Goal: Task Accomplishment & Management: Manage account settings

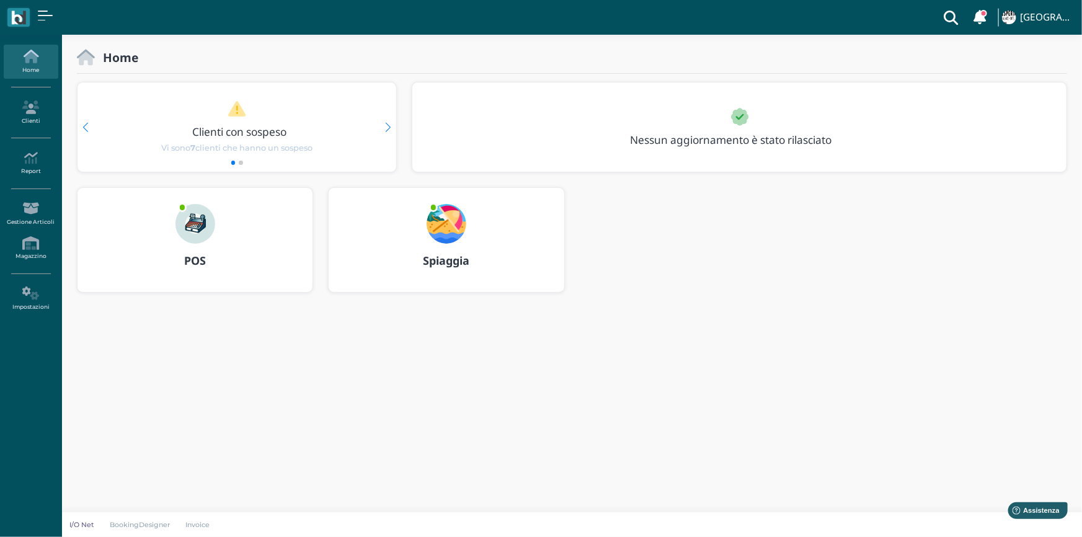
click at [434, 239] on img at bounding box center [447, 224] width 40 height 40
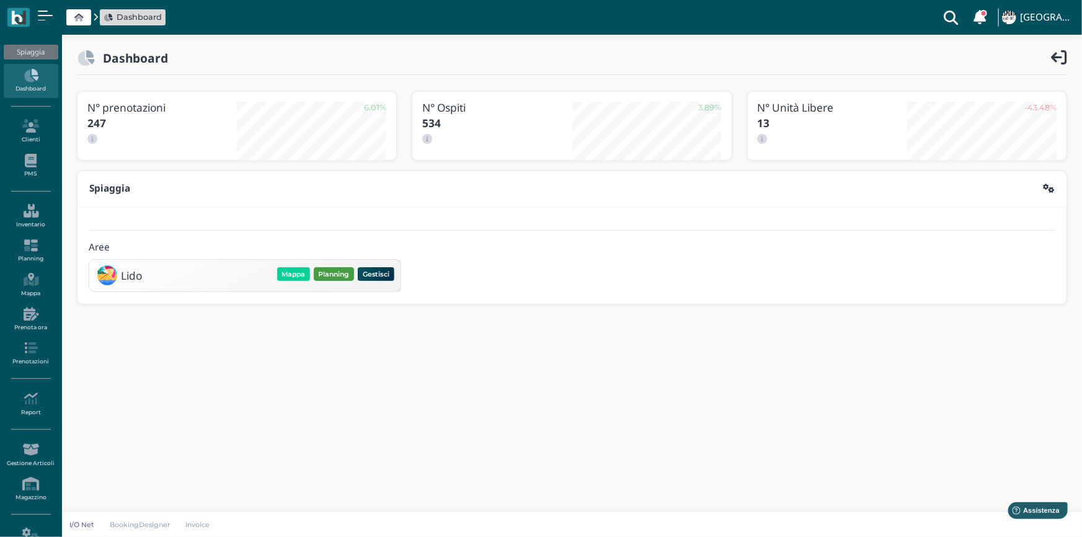
click at [329, 272] on button "Planning" at bounding box center [334, 274] width 40 height 14
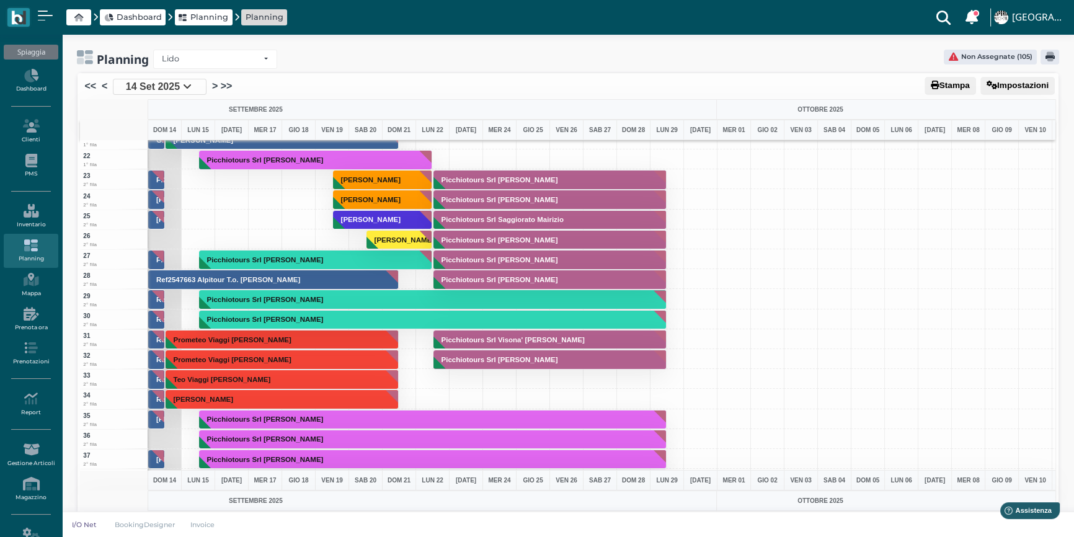
scroll to position [338, 0]
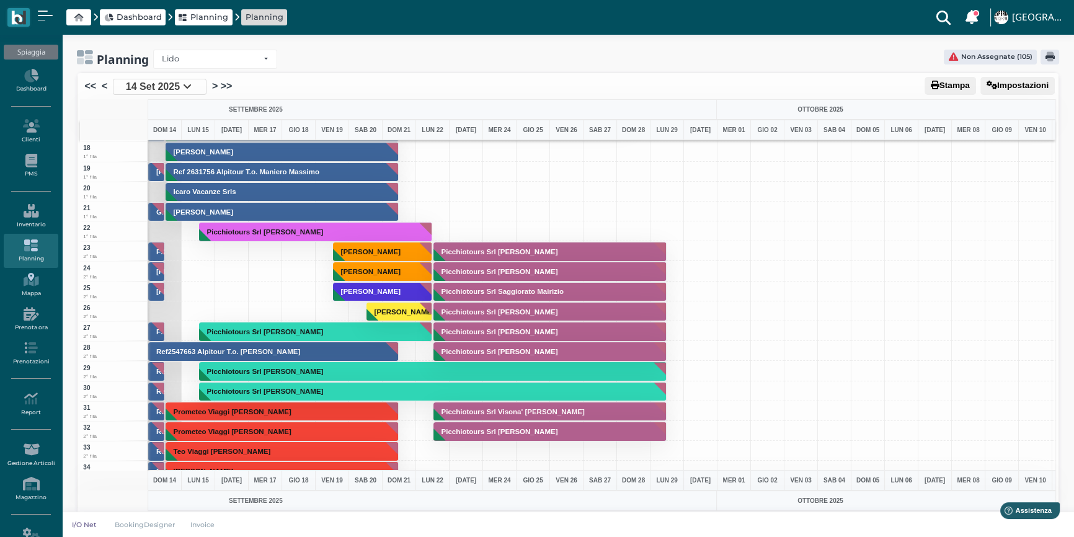
click at [35, 285] on icon at bounding box center [31, 280] width 54 height 14
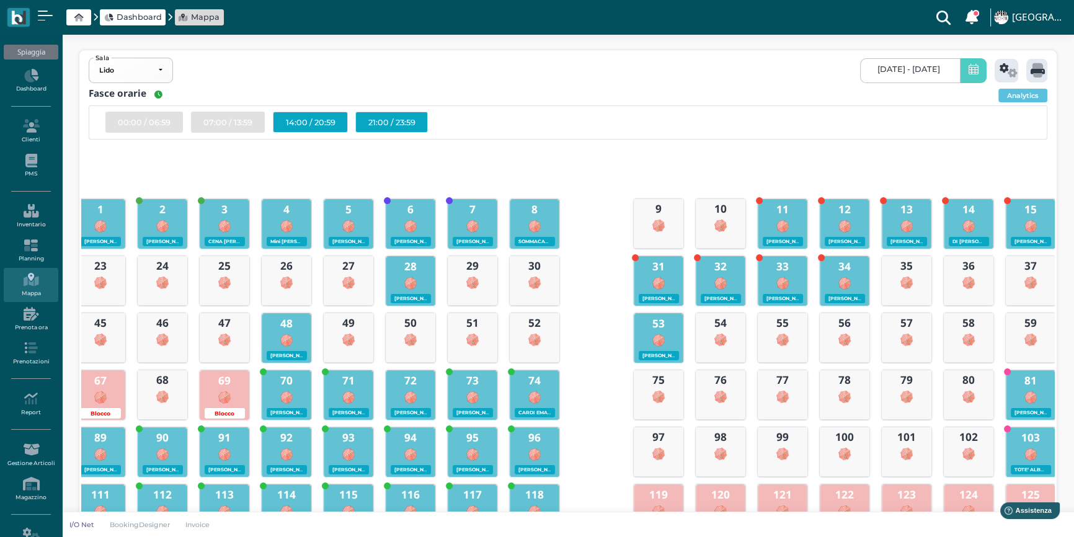
click at [972, 69] on icon at bounding box center [973, 70] width 10 height 13
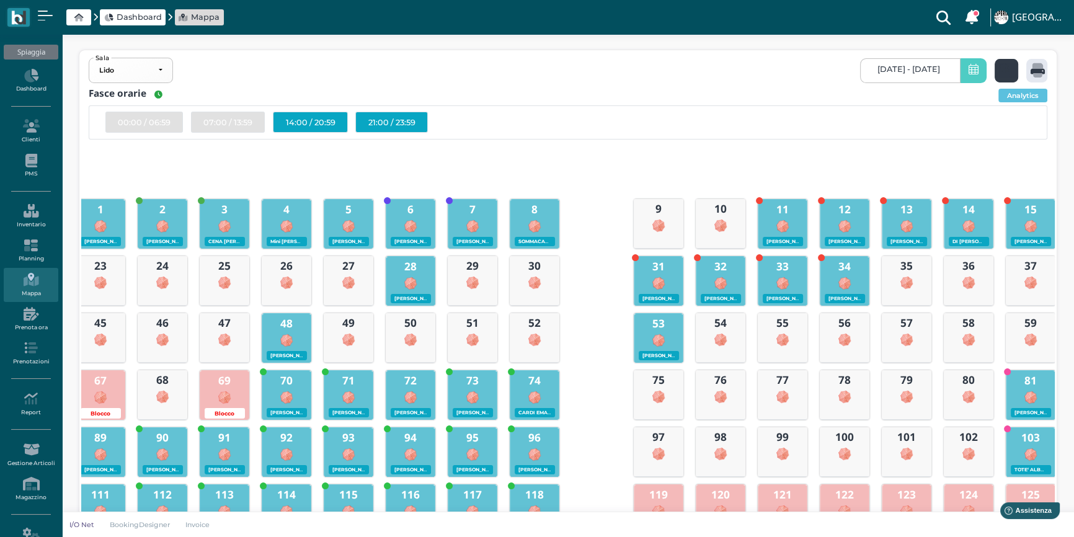
click at [1000, 64] on icon at bounding box center [1008, 70] width 18 height 14
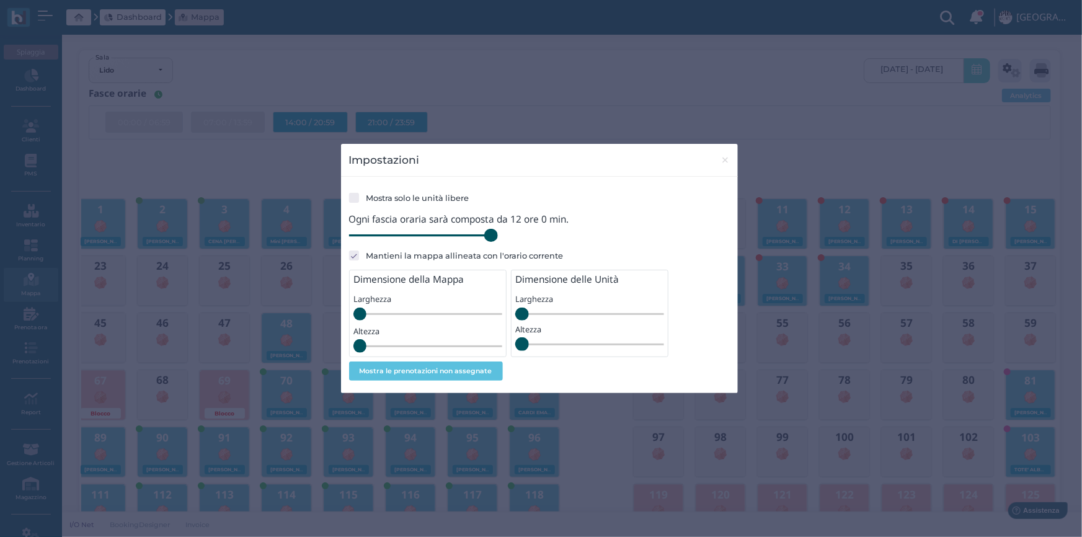
drag, startPoint x: 427, startPoint y: 234, endPoint x: 613, endPoint y: 231, distance: 186.7
type input "720"
click at [498, 235] on input "range" at bounding box center [423, 236] width 149 height 14
click at [721, 157] on span "×" at bounding box center [724, 160] width 9 height 16
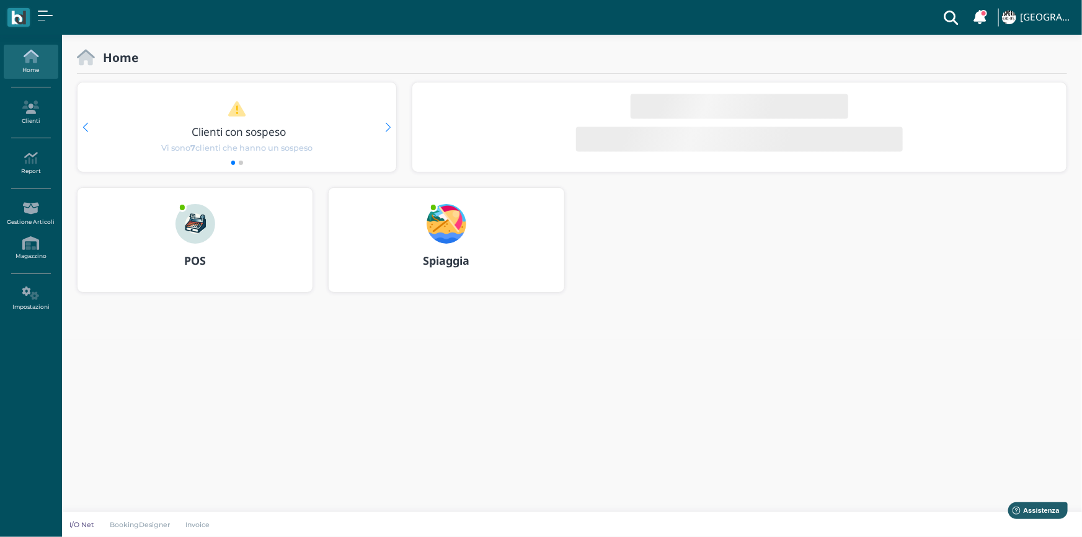
click at [438, 225] on img at bounding box center [447, 224] width 40 height 40
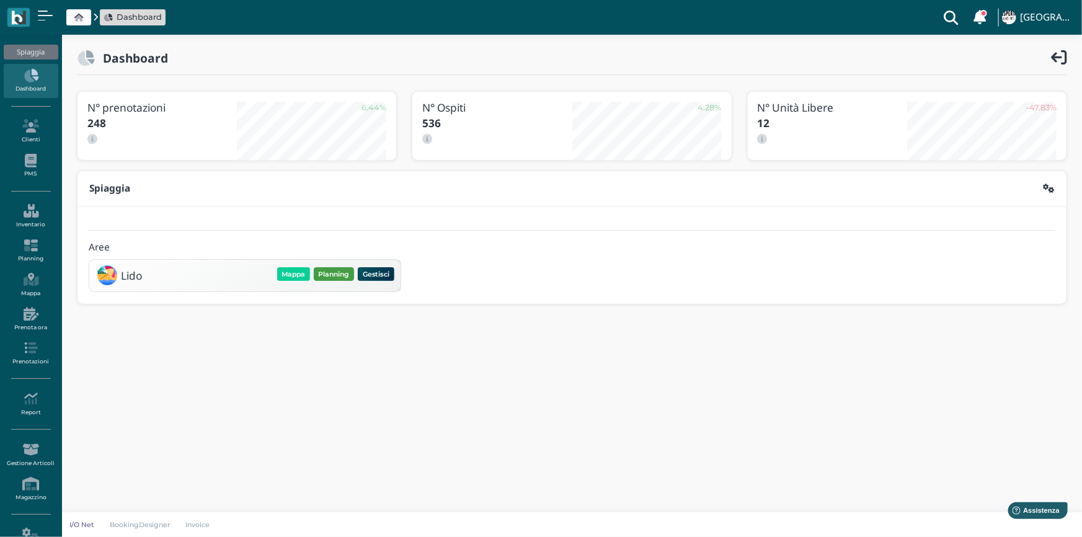
click at [334, 275] on button "Planning" at bounding box center [334, 274] width 40 height 14
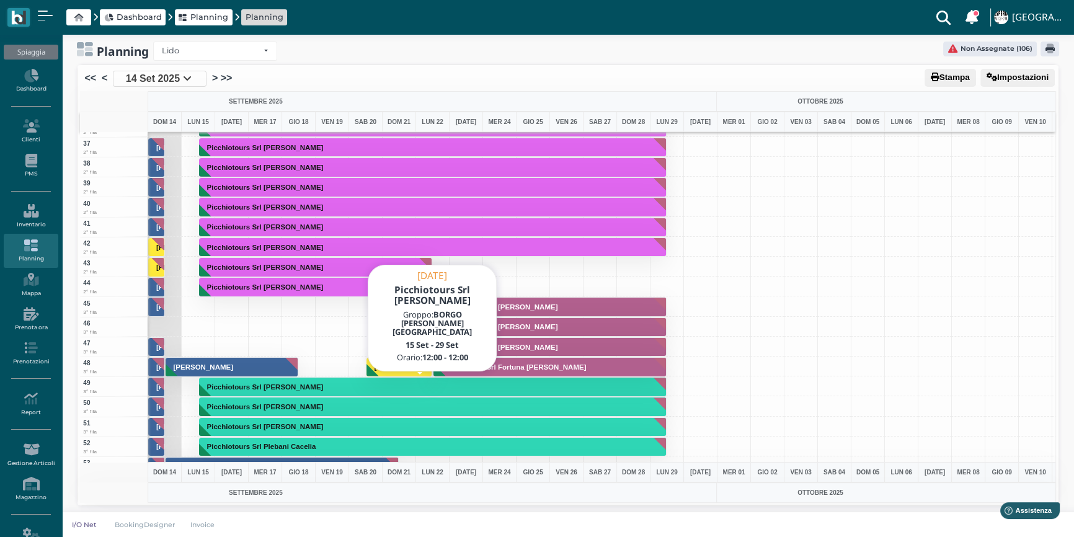
scroll to position [732, 0]
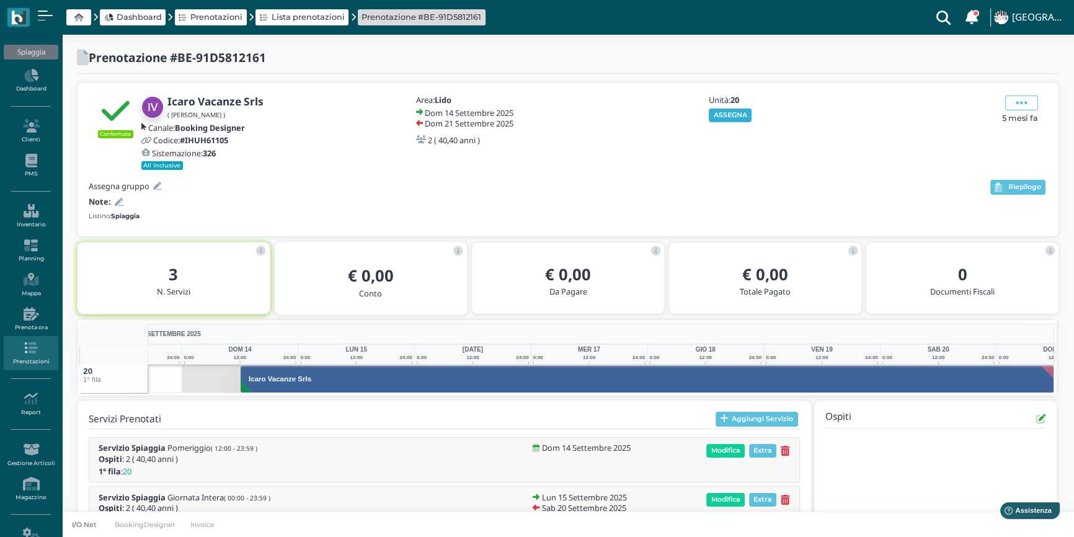
click at [726, 113] on button "ASSEGNA" at bounding box center [730, 116] width 43 height 14
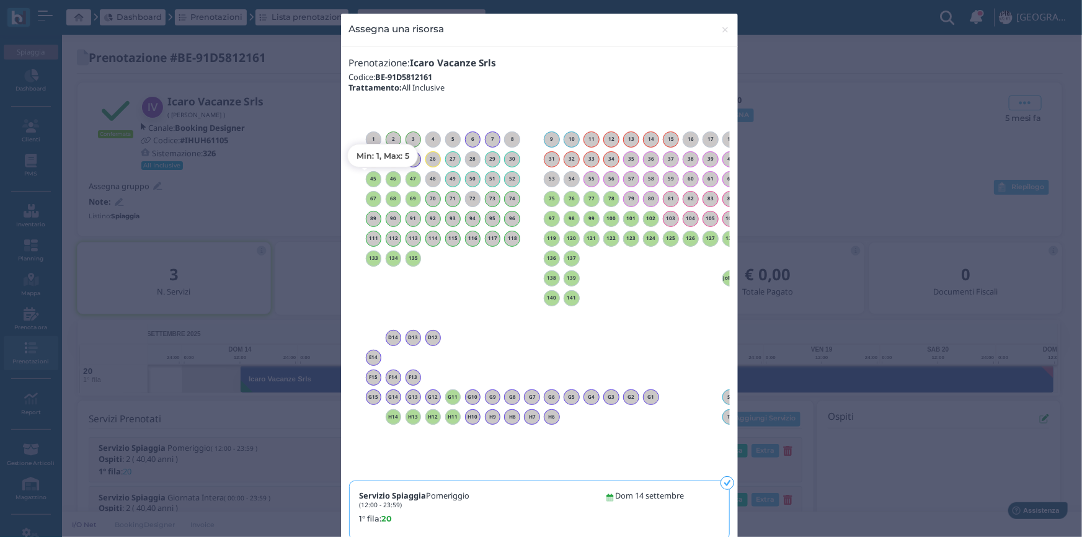
click at [367, 179] on h6 "45" at bounding box center [374, 179] width 16 height 6
click at [723, 28] on span "×" at bounding box center [724, 30] width 9 height 16
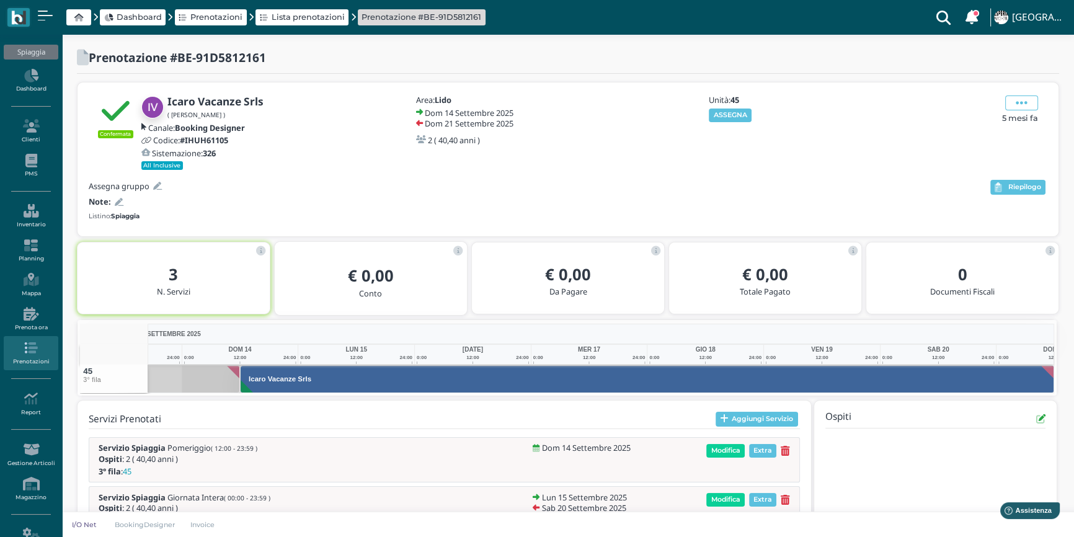
click at [118, 198] on icon at bounding box center [119, 202] width 9 height 8
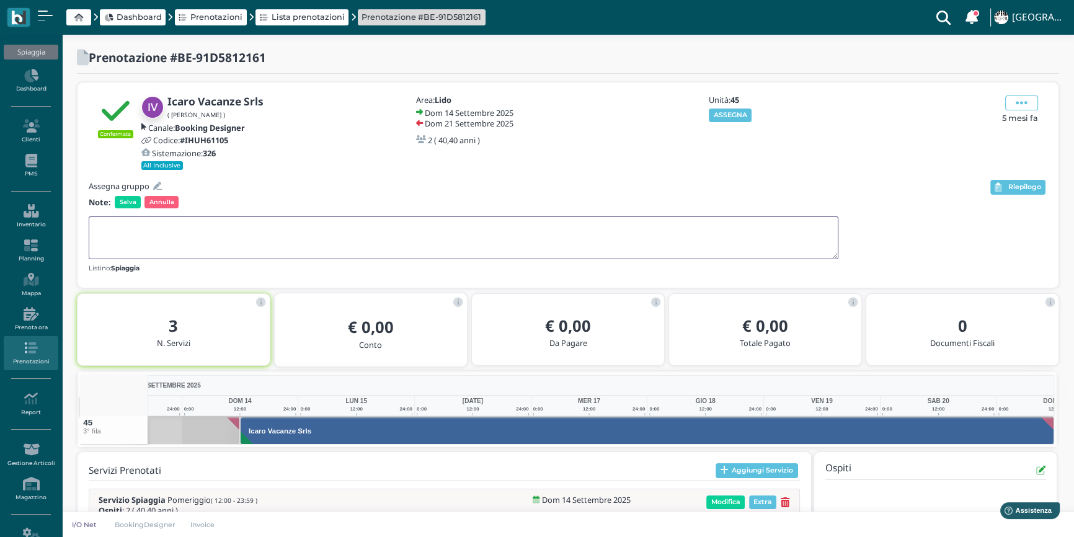
click at [134, 228] on textarea at bounding box center [464, 237] width 750 height 43
type textarea "CON BRANCOZZI MARIA PIA"
click at [120, 202] on span "Salva" at bounding box center [128, 202] width 26 height 12
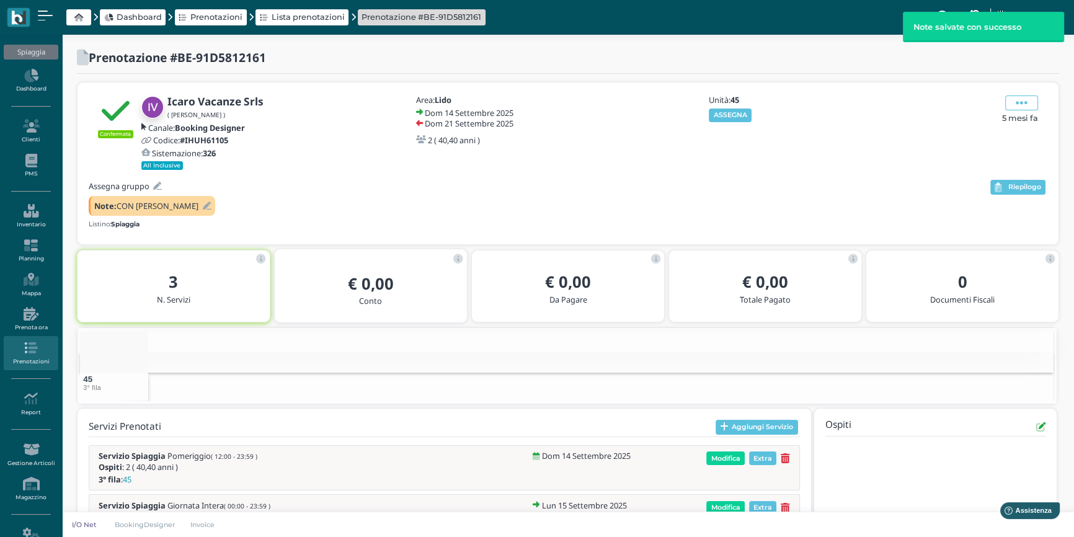
scroll to position [0, 75]
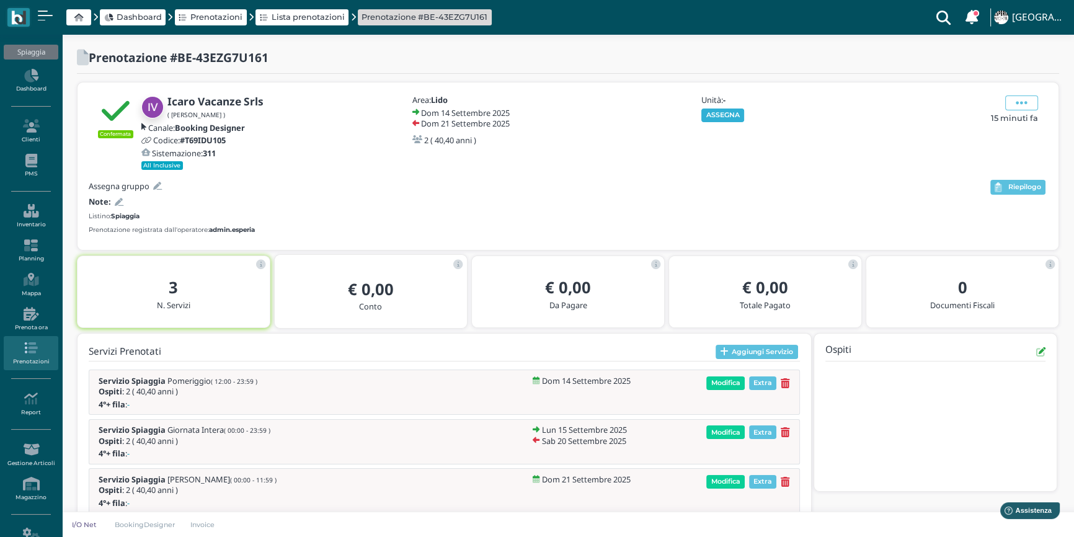
click at [714, 116] on button "ASSEGNA" at bounding box center [722, 116] width 43 height 14
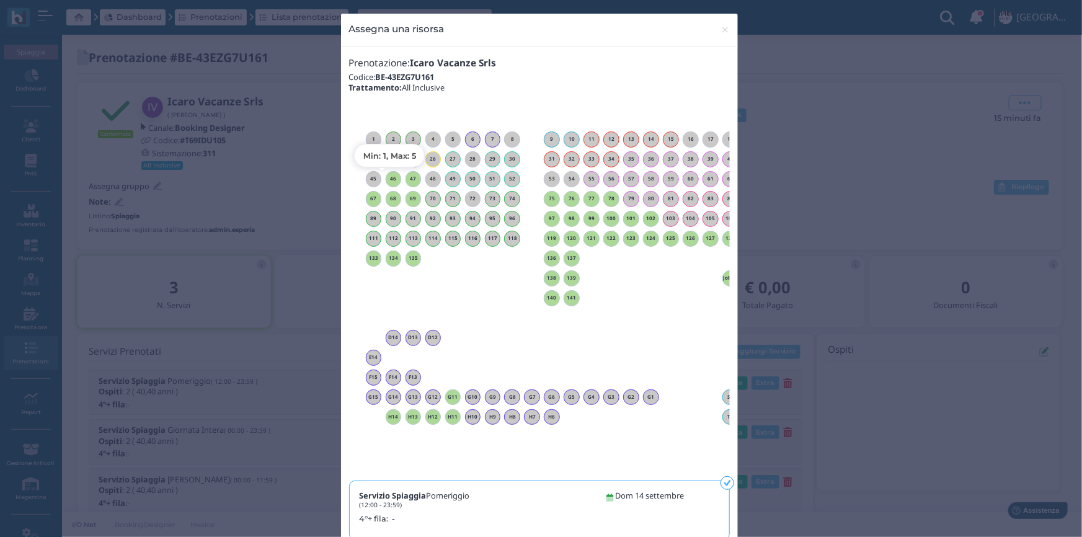
click at [386, 181] on h6 "46" at bounding box center [394, 179] width 16 height 6
click at [720, 29] on span "×" at bounding box center [724, 30] width 9 height 16
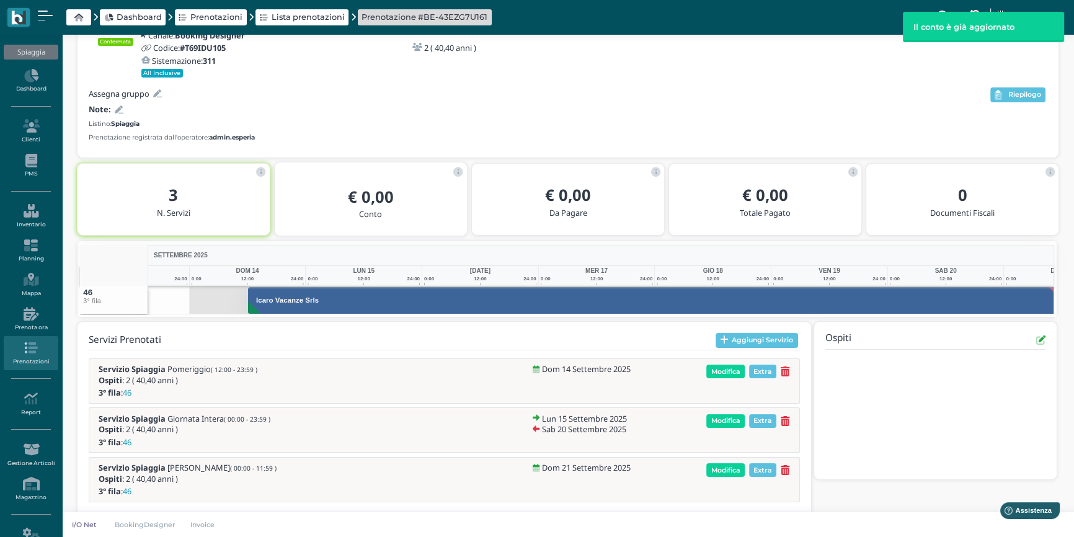
scroll to position [0, 82]
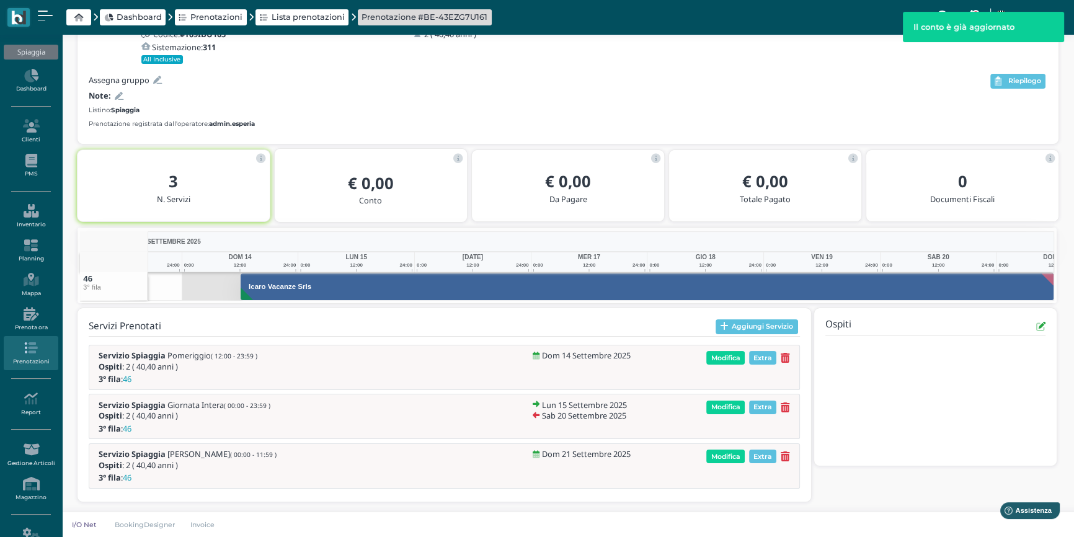
click at [159, 79] on icon at bounding box center [157, 80] width 9 height 8
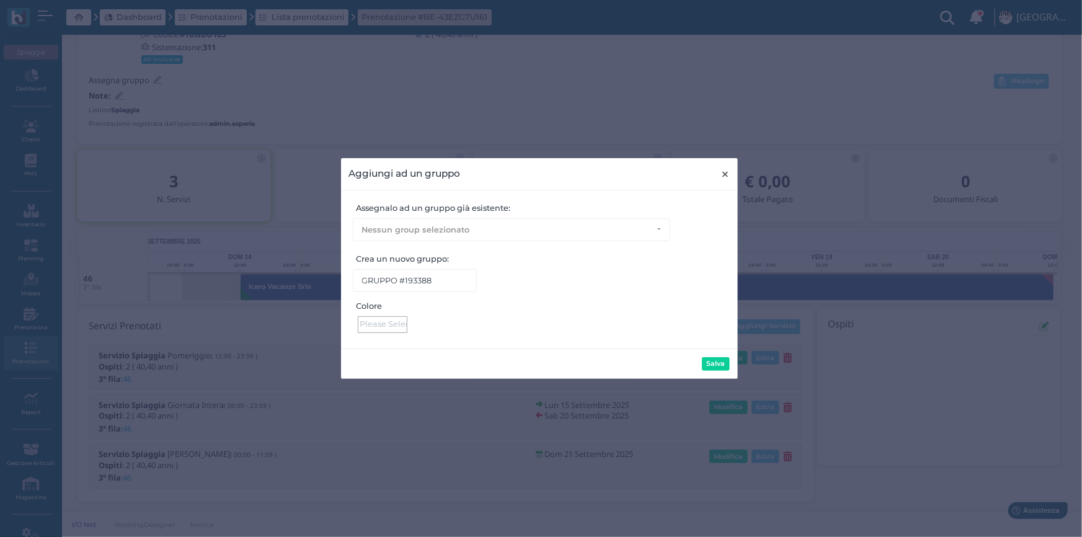
drag, startPoint x: 727, startPoint y: 174, endPoint x: 338, endPoint y: 135, distance: 390.7
click at [726, 174] on span "×" at bounding box center [724, 174] width 9 height 16
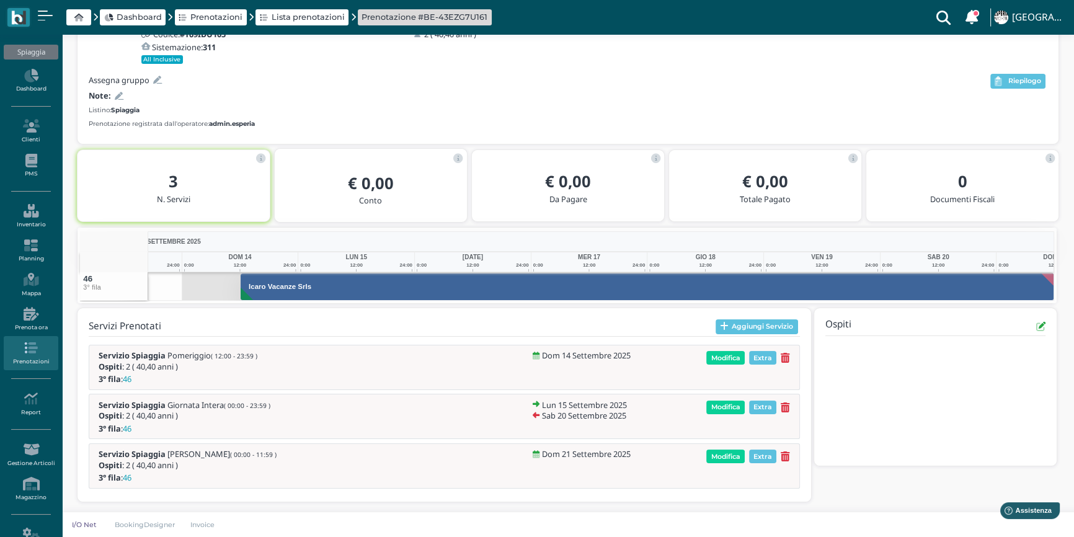
click at [120, 95] on icon at bounding box center [119, 96] width 9 height 8
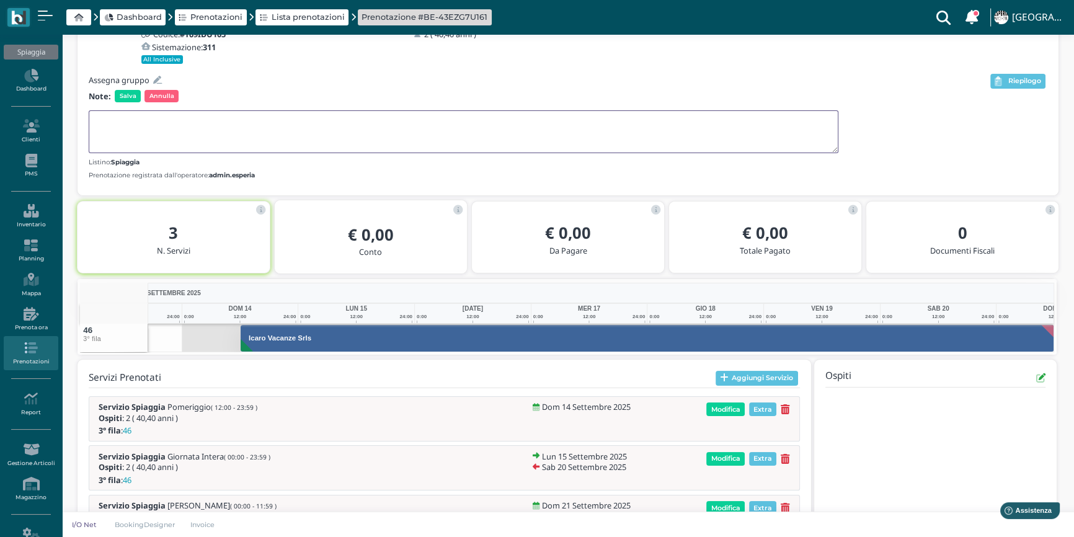
click at [167, 131] on textarea at bounding box center [464, 131] width 750 height 43
type textarea "c"
type textarea "CON [PERSON_NAME] [PERSON_NAME]"
click at [118, 99] on span "Salva" at bounding box center [128, 96] width 26 height 12
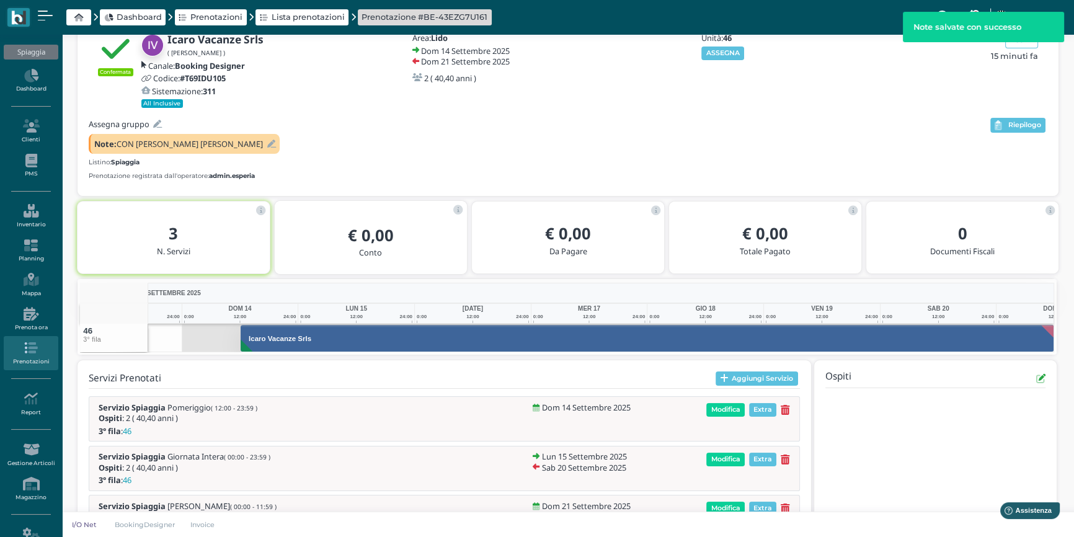
scroll to position [0, 0]
